Goal: Find specific page/section: Find specific page/section

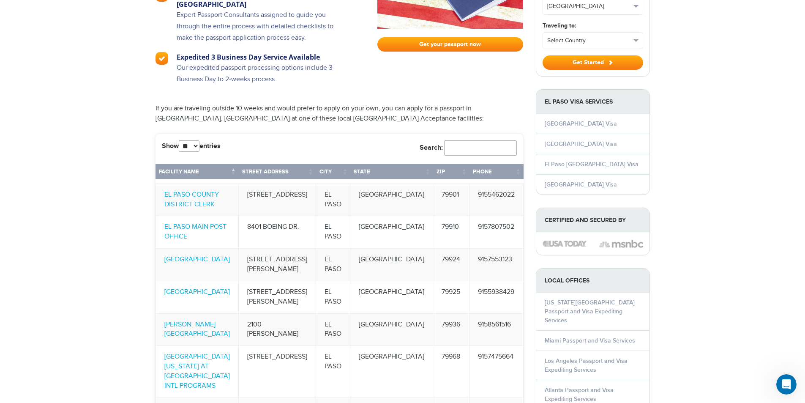
scroll to position [803, 0]
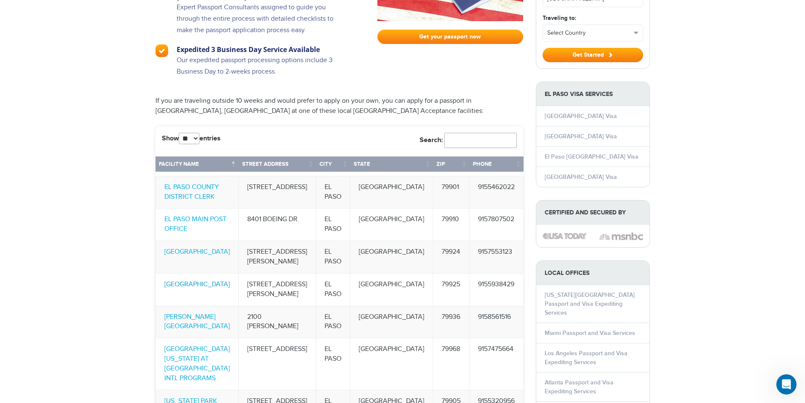
click at [208, 280] on link "[GEOGRAPHIC_DATA]" at bounding box center [196, 284] width 65 height 8
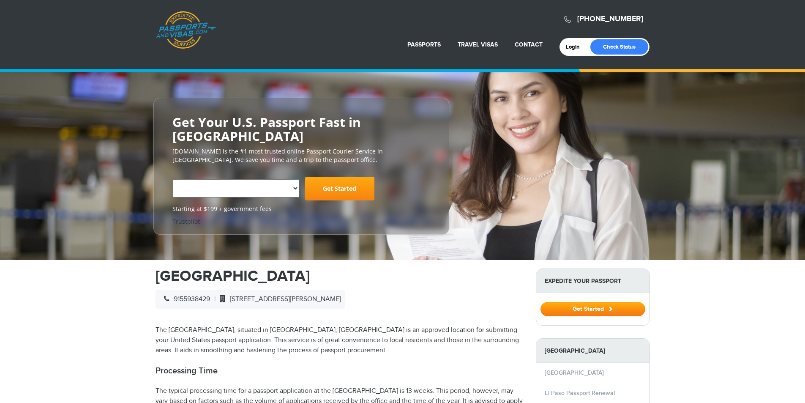
select select "**********"
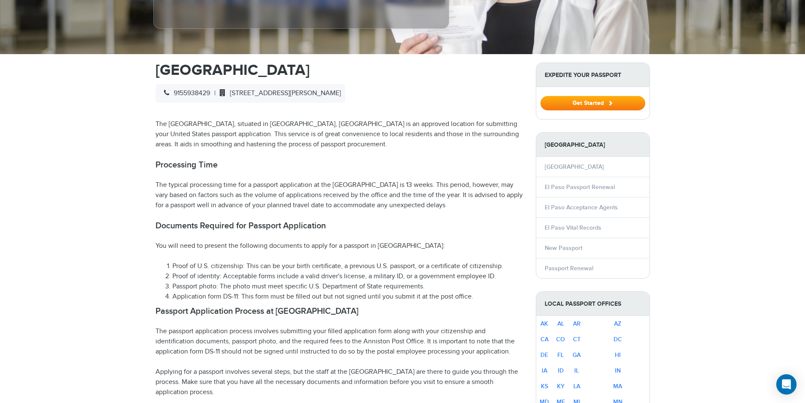
scroll to position [296, 0]
